Goal: Task Accomplishment & Management: Manage account settings

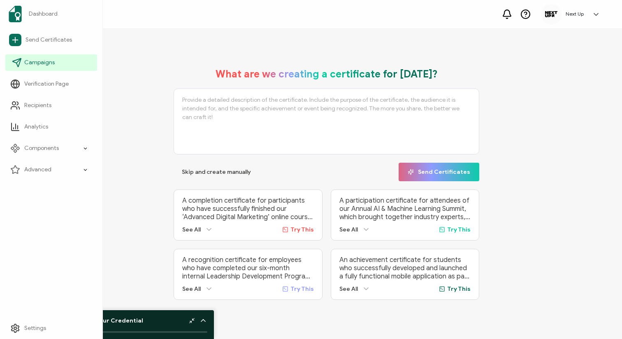
click at [44, 67] on link "Campaigns" at bounding box center [51, 62] width 92 height 16
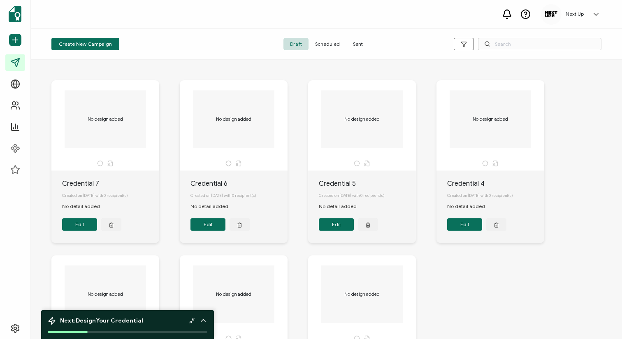
click at [321, 42] on span "Scheduled" at bounding box center [328, 44] width 38 height 12
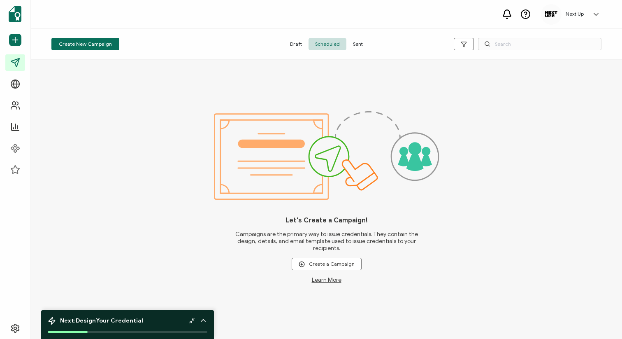
click at [361, 47] on span "Sent" at bounding box center [358, 44] width 23 height 12
click at [295, 38] on span "Draft" at bounding box center [296, 44] width 25 height 12
